Goal: Transaction & Acquisition: Download file/media

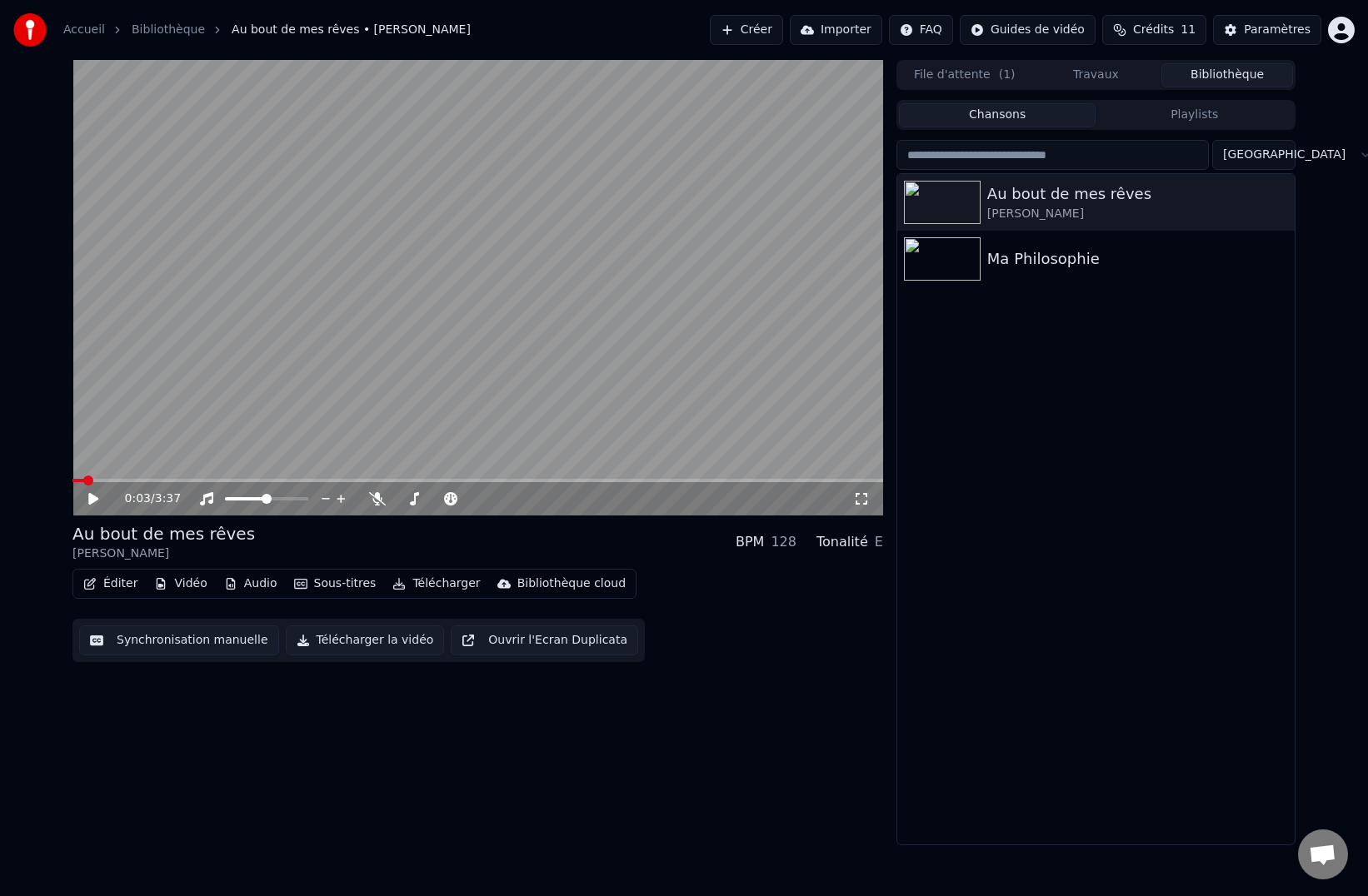
click at [143, 642] on button "Synchronisation manuelle" at bounding box center [179, 640] width 200 height 30
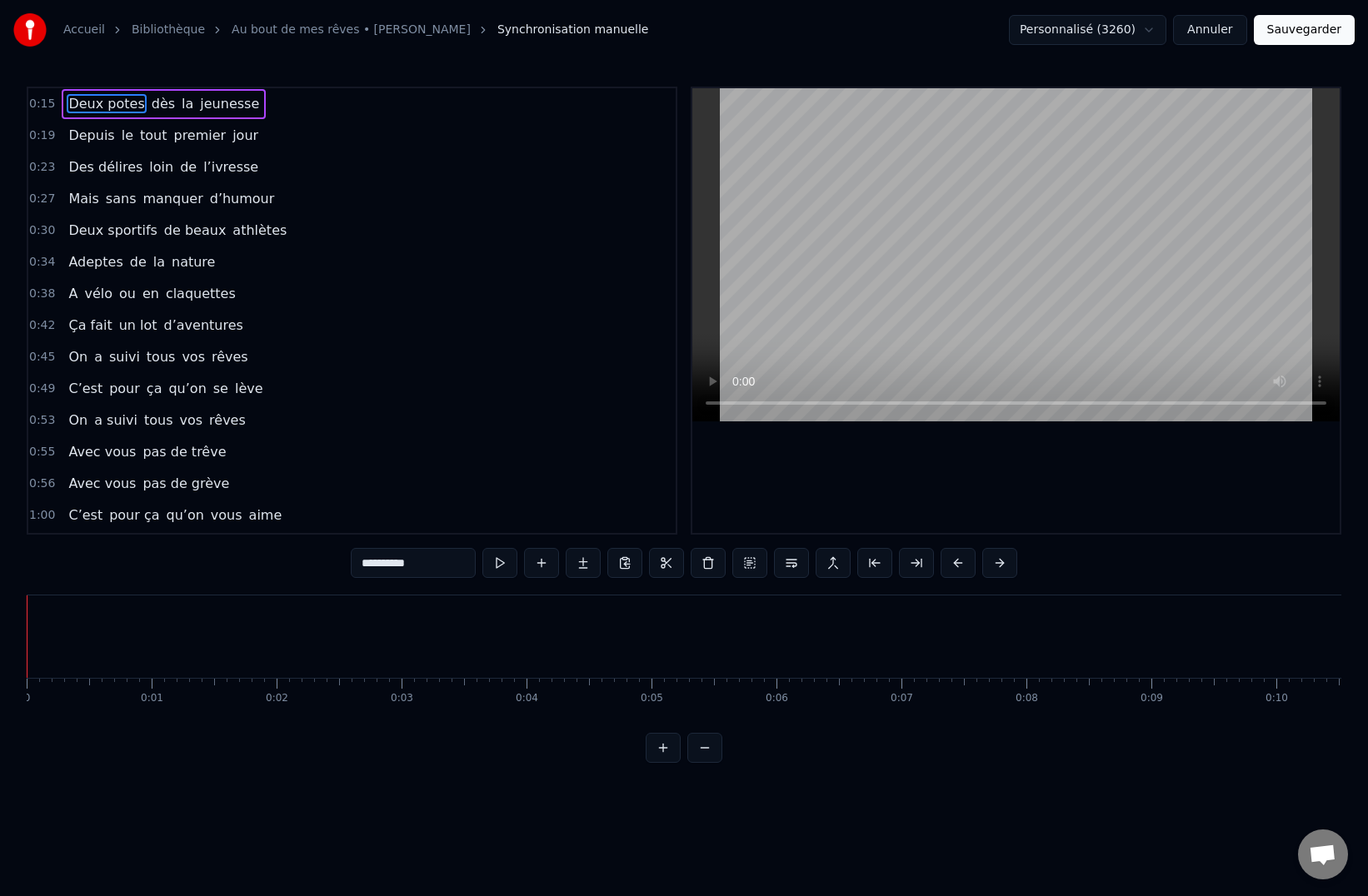
click at [24, 642] on div "Accueil Bibliothèque Au bout de mes rêves • [PERSON_NAME] Synchronisation manue…" at bounding box center [684, 381] width 1368 height 763
click at [494, 557] on button at bounding box center [499, 562] width 35 height 30
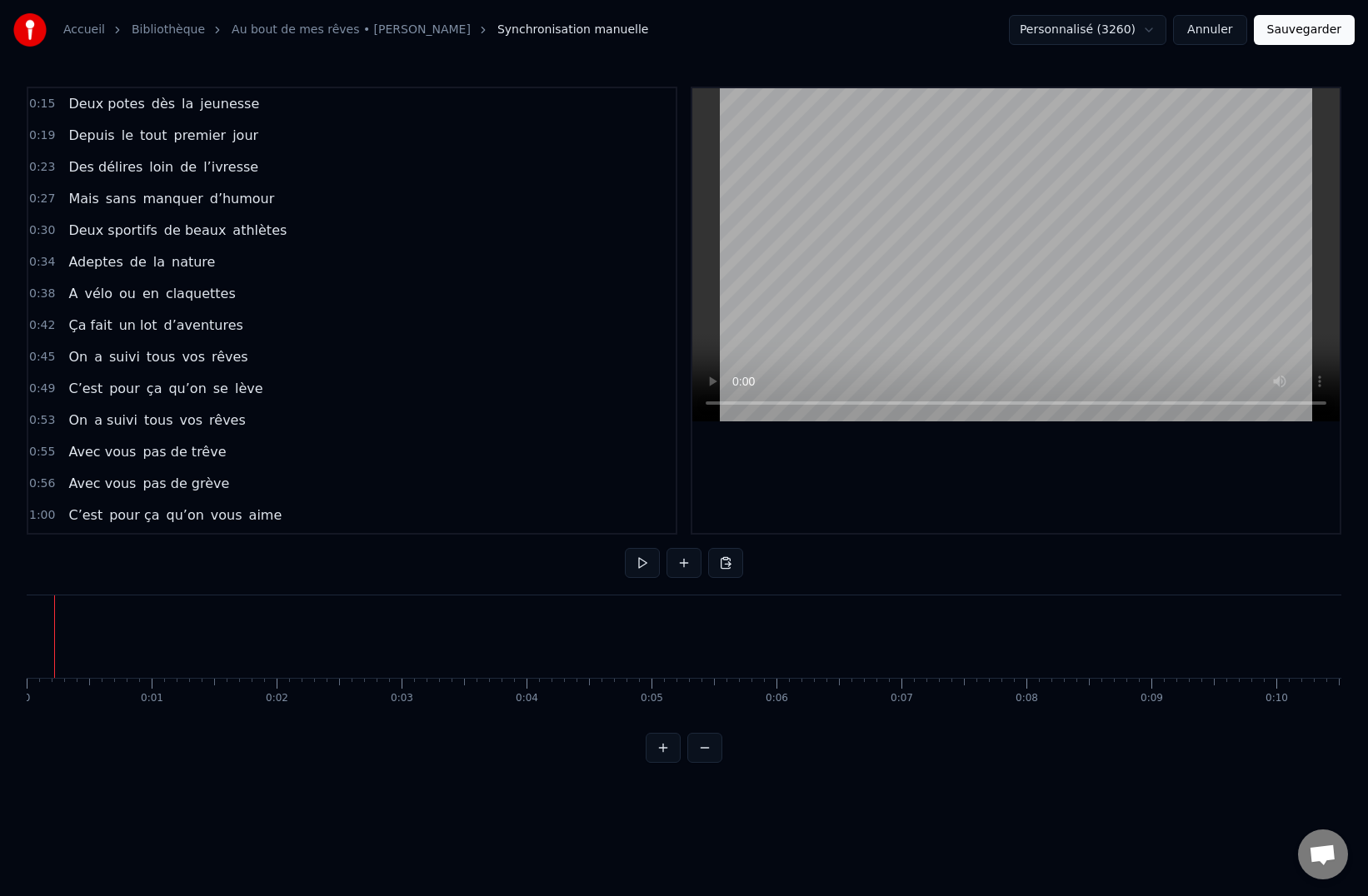
drag, startPoint x: 50, startPoint y: 659, endPoint x: 35, endPoint y: 661, distance: 15.1
click at [645, 567] on button at bounding box center [642, 562] width 35 height 30
click at [641, 567] on button at bounding box center [642, 562] width 35 height 30
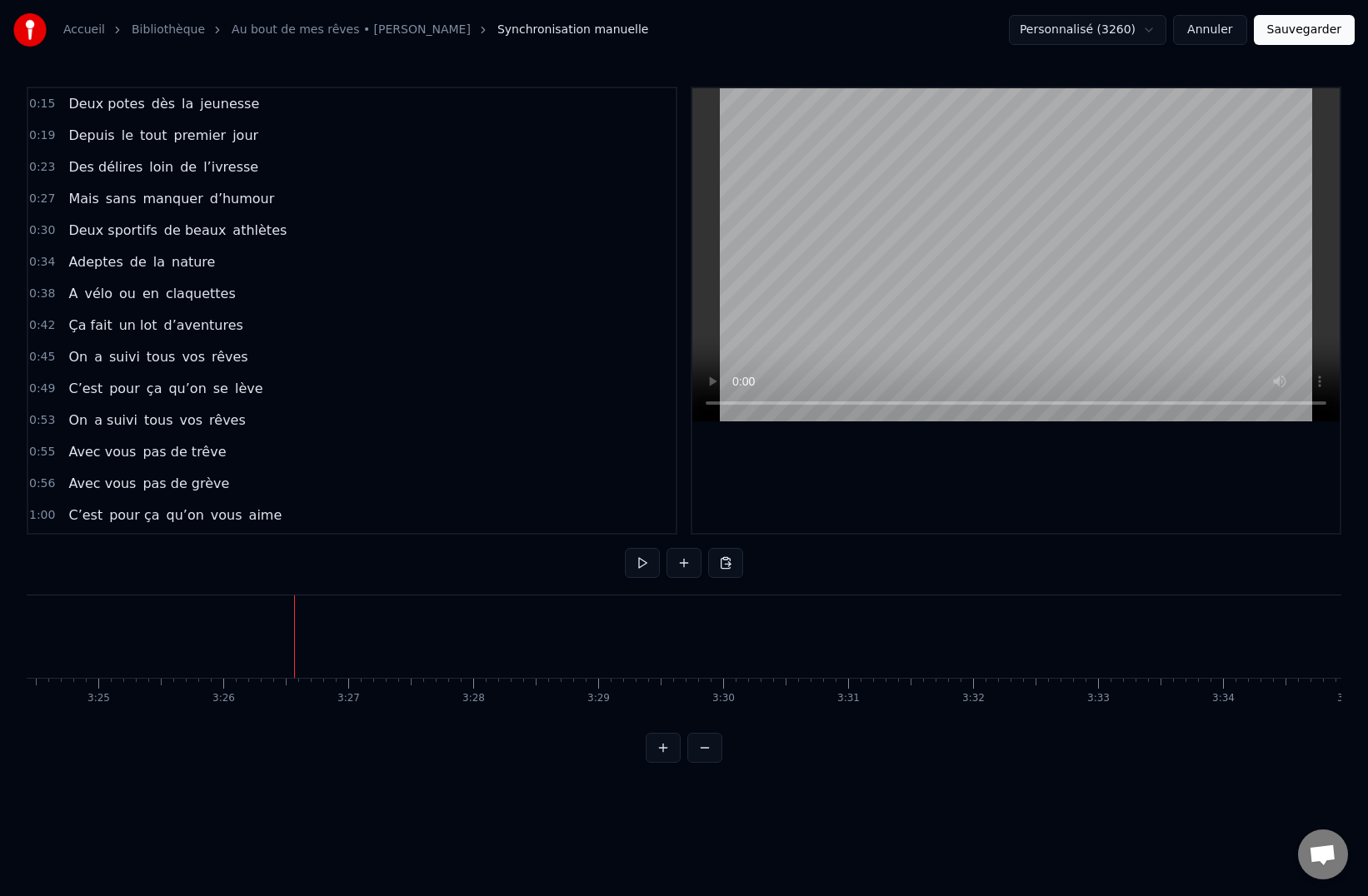
click at [364, 33] on link "Au bout de mes rêves • [PERSON_NAME]" at bounding box center [351, 30] width 239 height 16
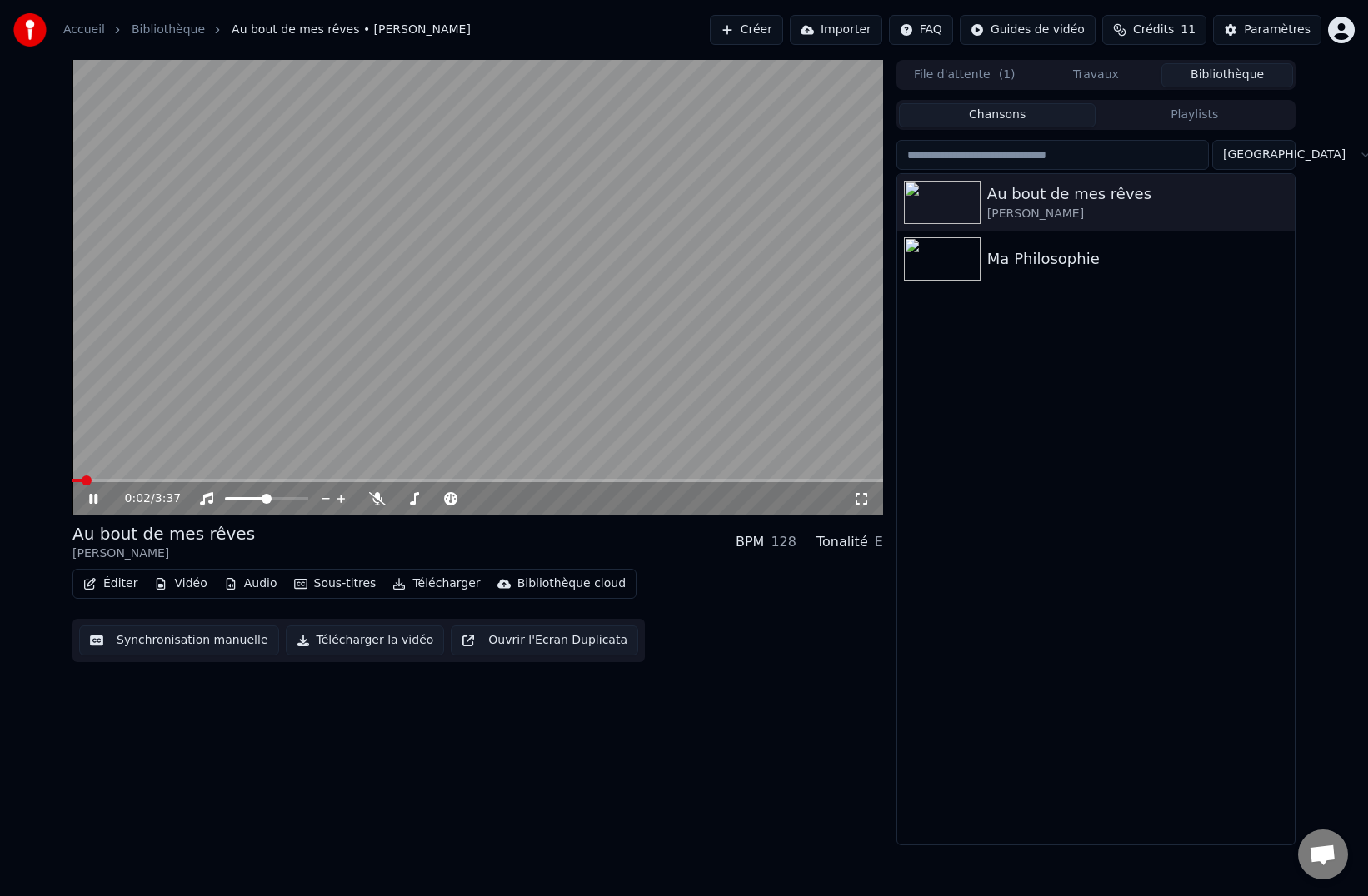
click at [90, 502] on icon at bounding box center [93, 499] width 9 height 10
click at [431, 582] on button "Télécharger" at bounding box center [436, 584] width 101 height 23
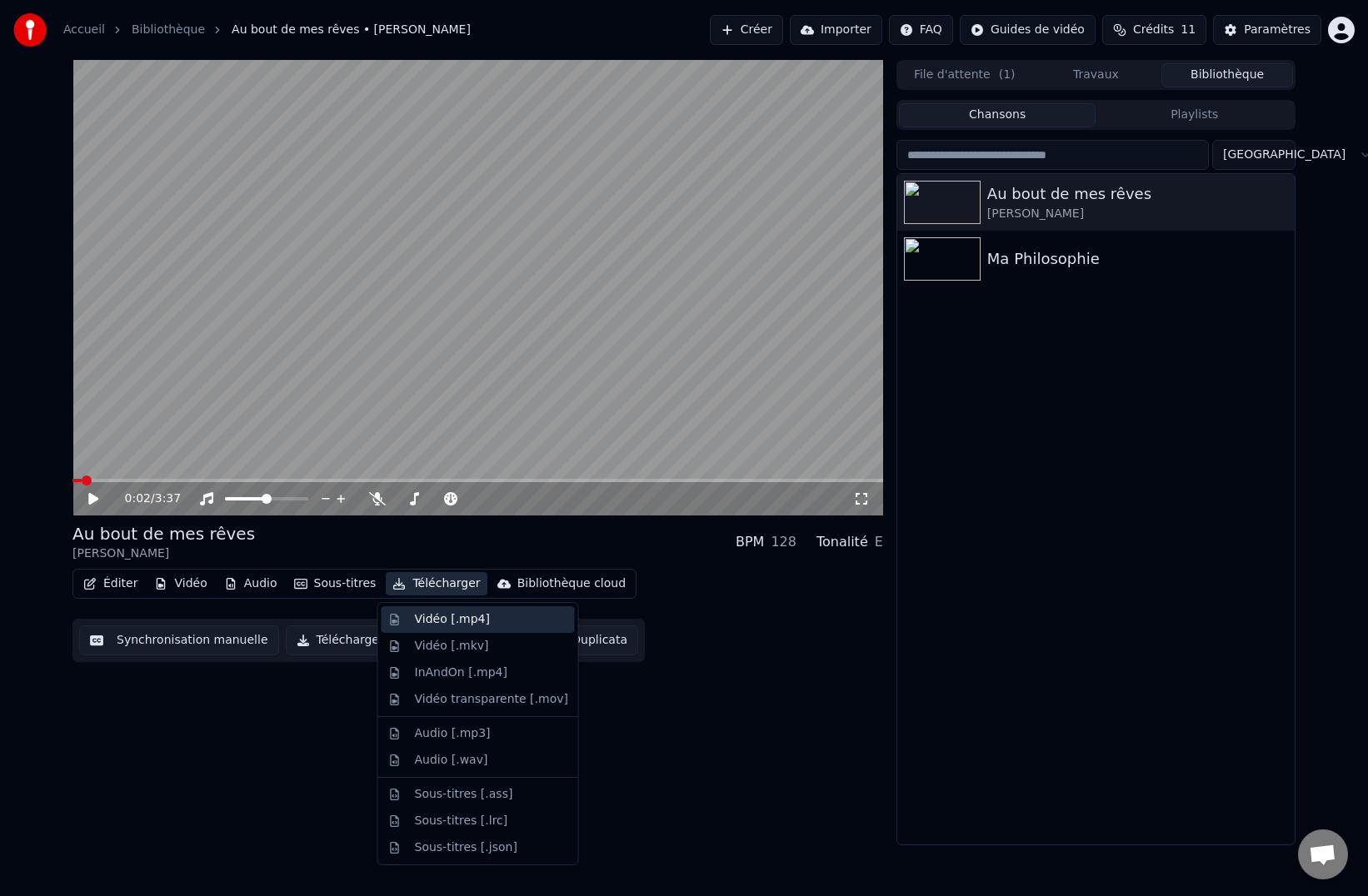
click at [427, 621] on div "Vidéo [.mp4]" at bounding box center [452, 619] width 75 height 16
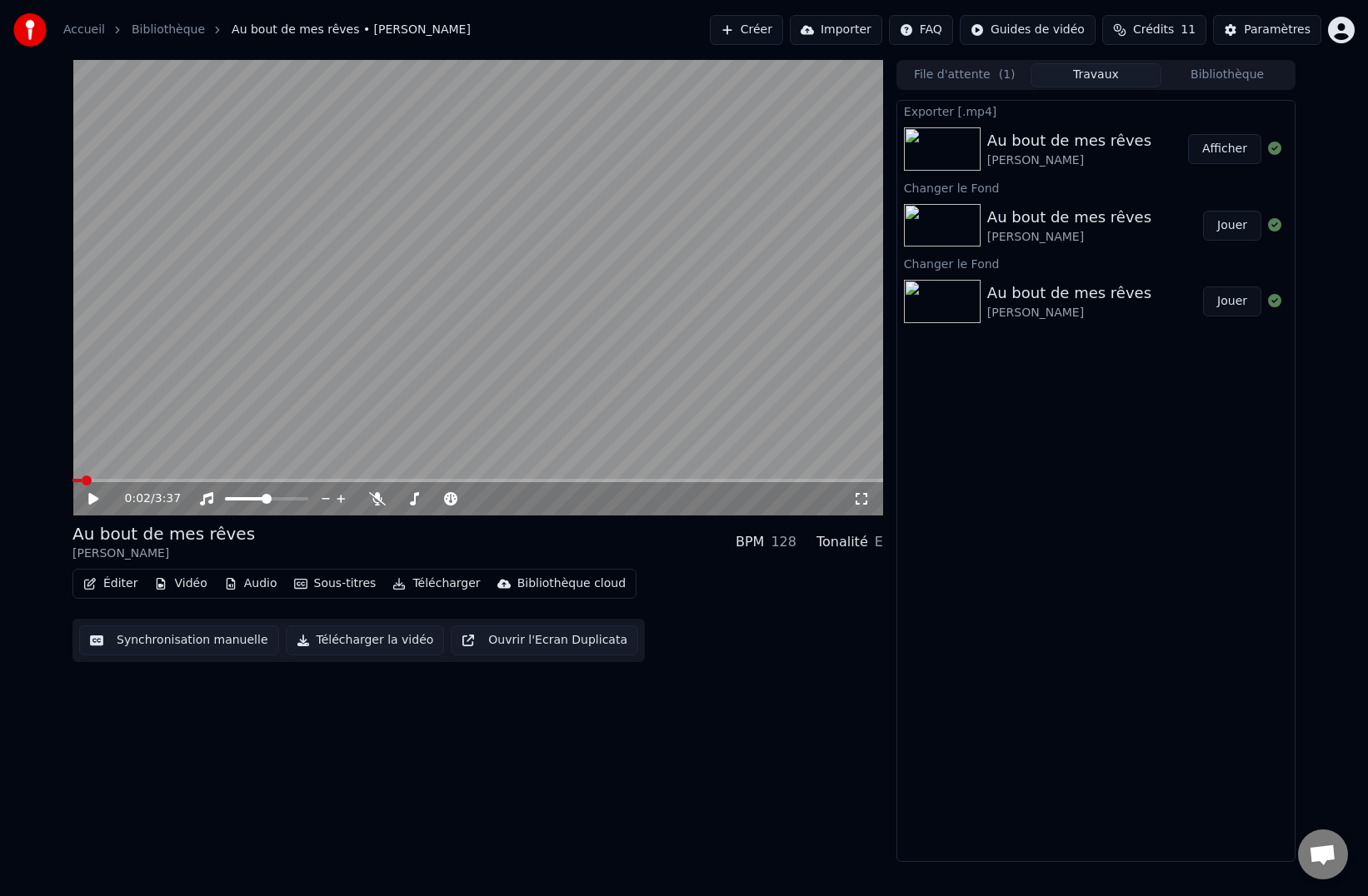
click at [1238, 153] on button "Afficher" at bounding box center [1224, 149] width 73 height 30
